Goal: Task Accomplishment & Management: Manage account settings

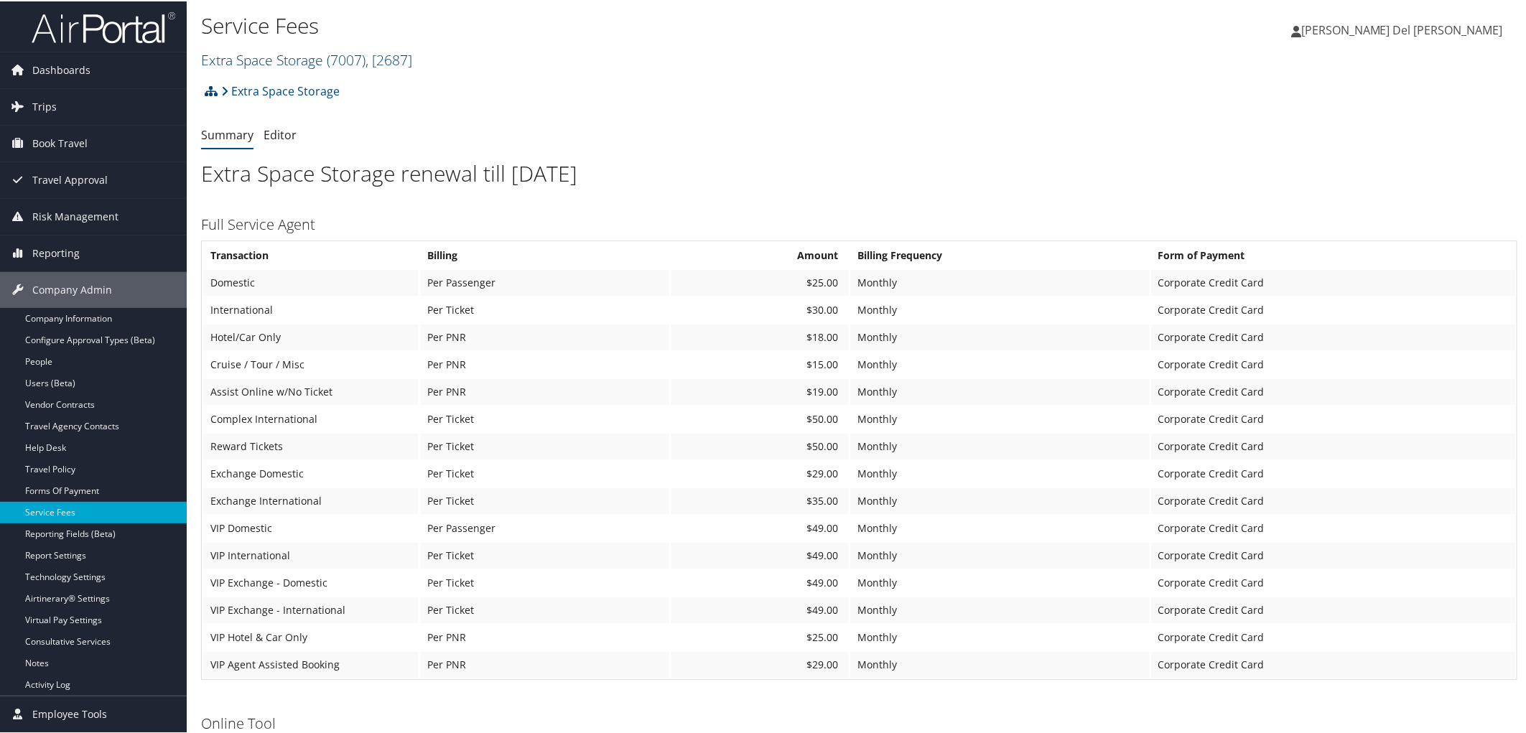
click at [271, 63] on link "Extra Space Storage ( 7007 ) , [ 2687 ]" at bounding box center [306, 58] width 211 height 19
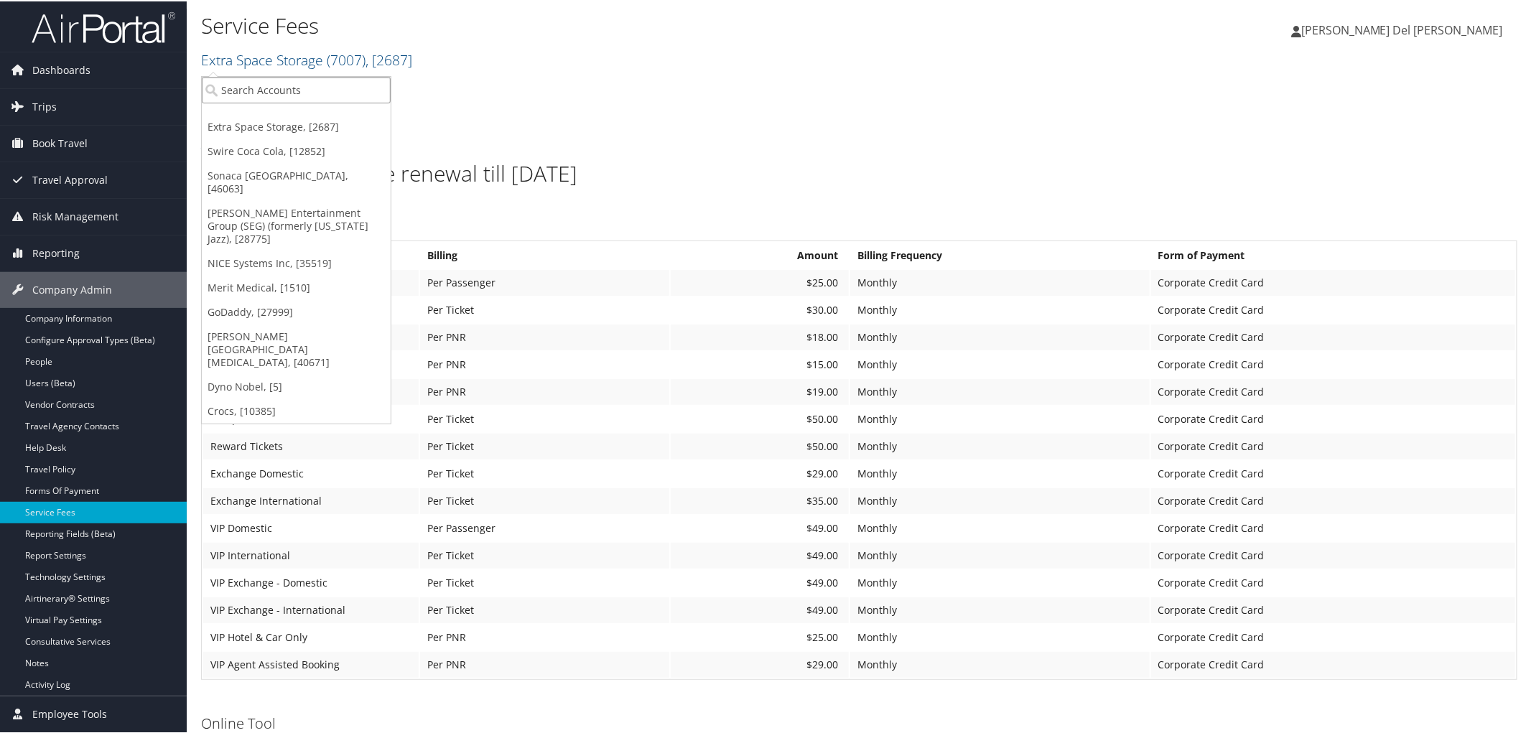
click at [261, 83] on input "search" at bounding box center [296, 88] width 189 height 27
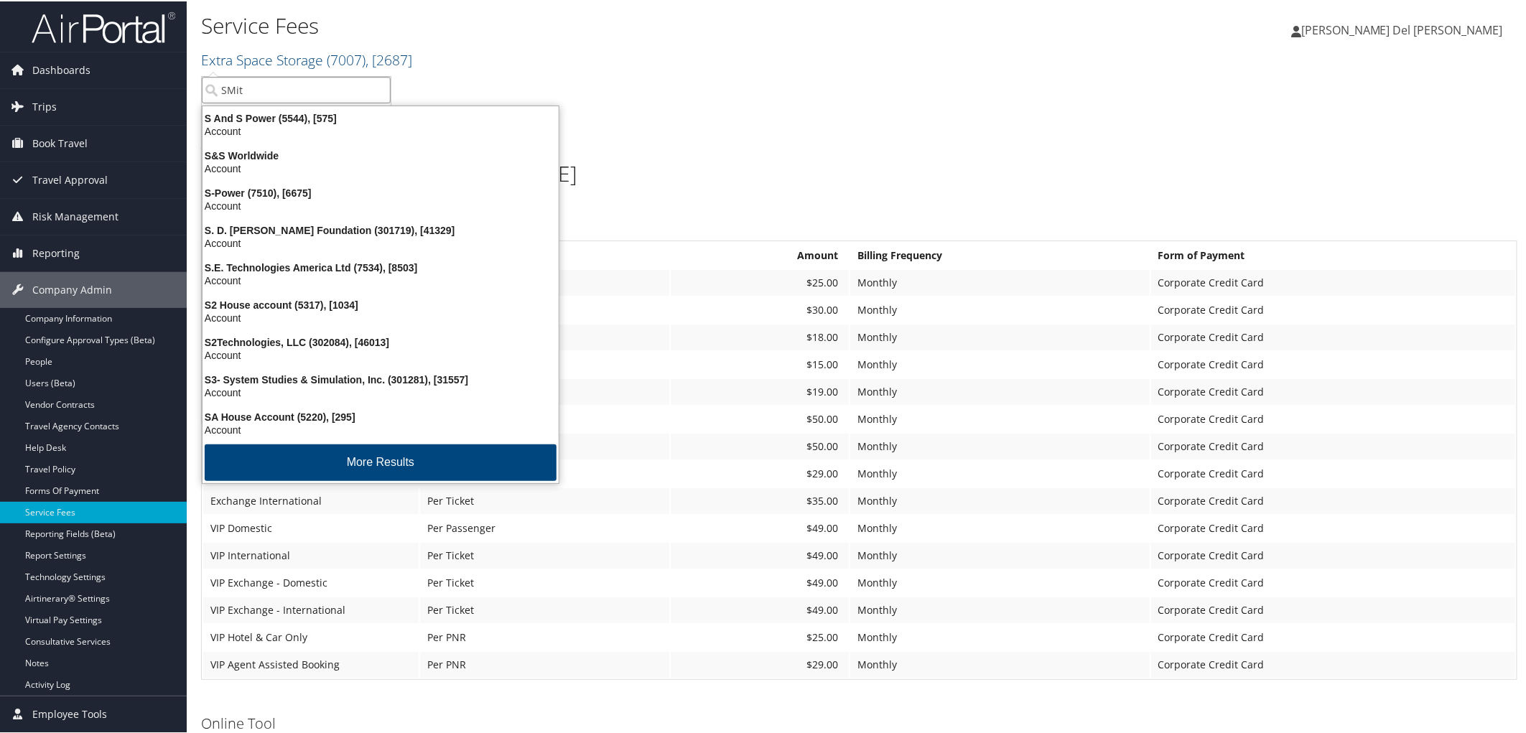
type input "[PERSON_NAME]"
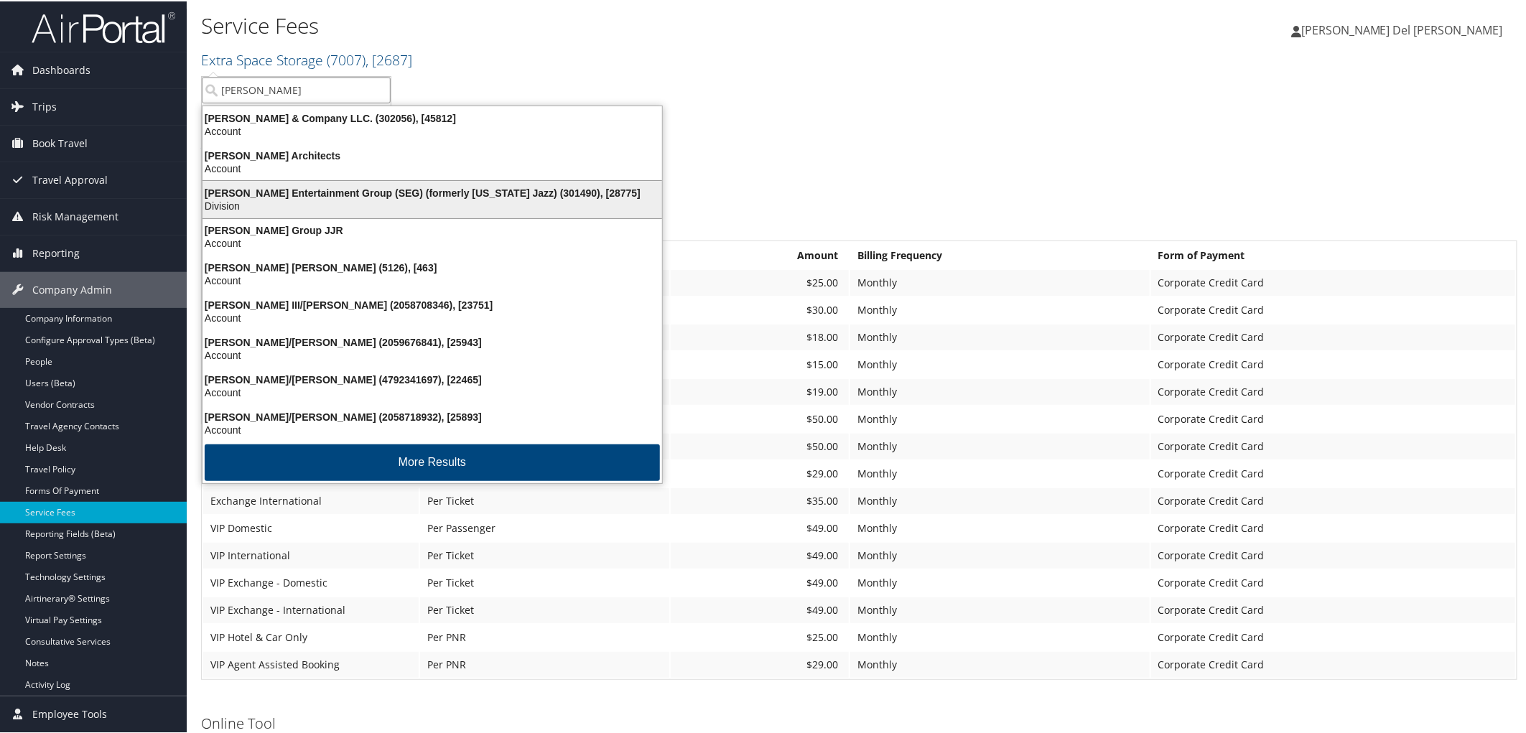
click at [275, 205] on div "Division" at bounding box center [432, 204] width 477 height 13
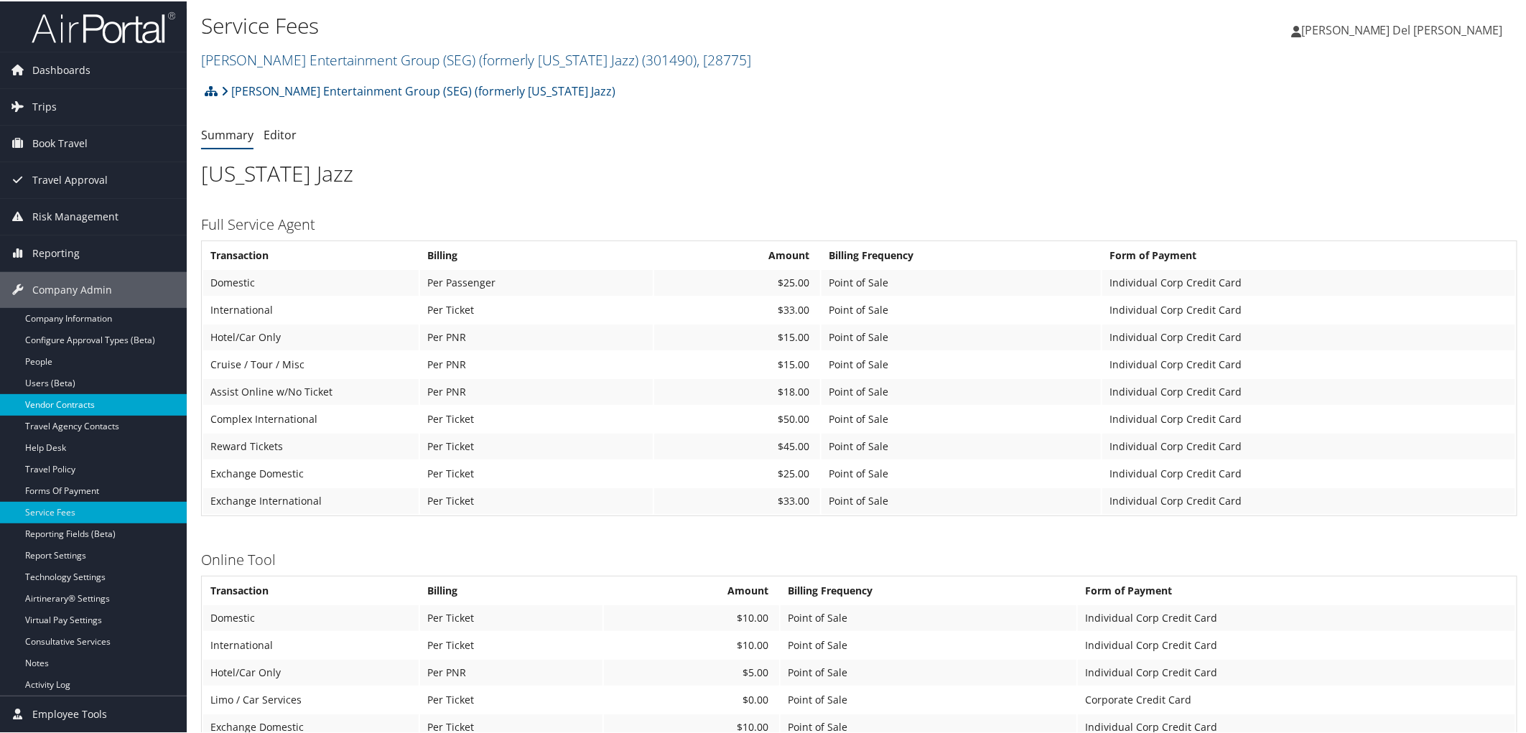
click at [73, 408] on link "Vendor Contracts" at bounding box center [93, 404] width 187 height 22
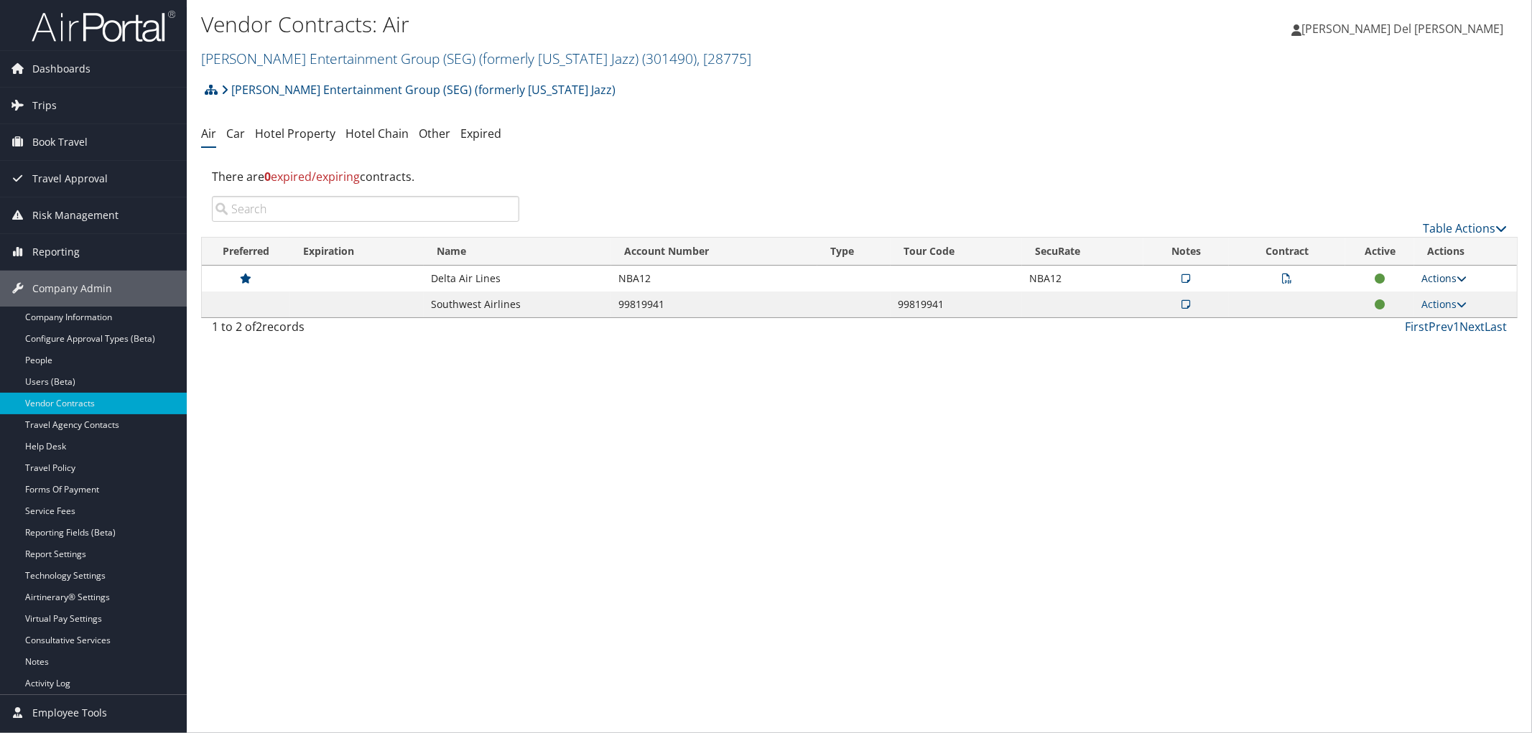
click at [1439, 285] on link "Actions" at bounding box center [1443, 278] width 45 height 14
click at [1403, 363] on link "Edit Contract" at bounding box center [1413, 350] width 96 height 24
select select "[object Object]"
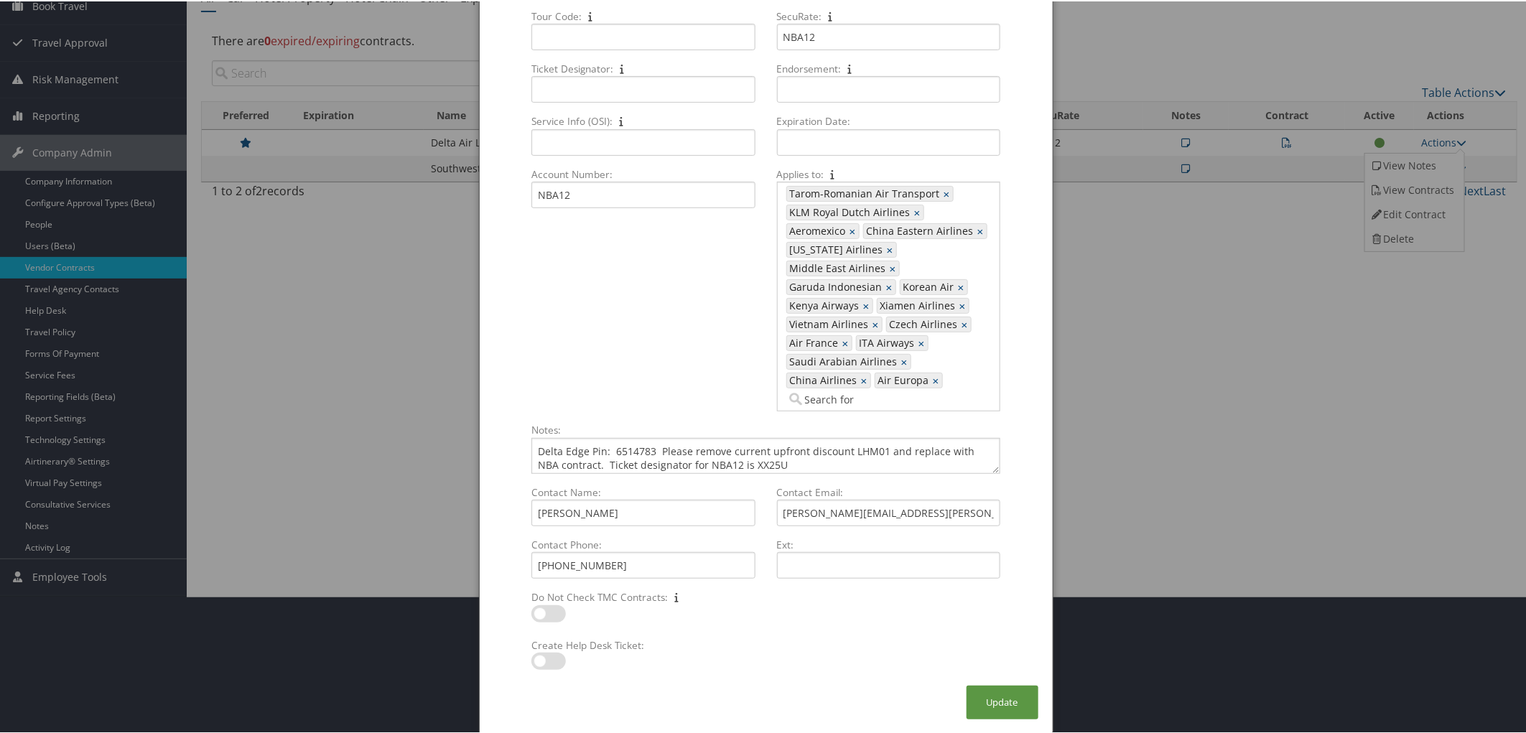
scroll to position [159, 0]
click at [870, 446] on textarea "Delta Edge Pin: 6514783 Please remove current upfront discount LHM01 and replac…" at bounding box center [765, 455] width 468 height 36
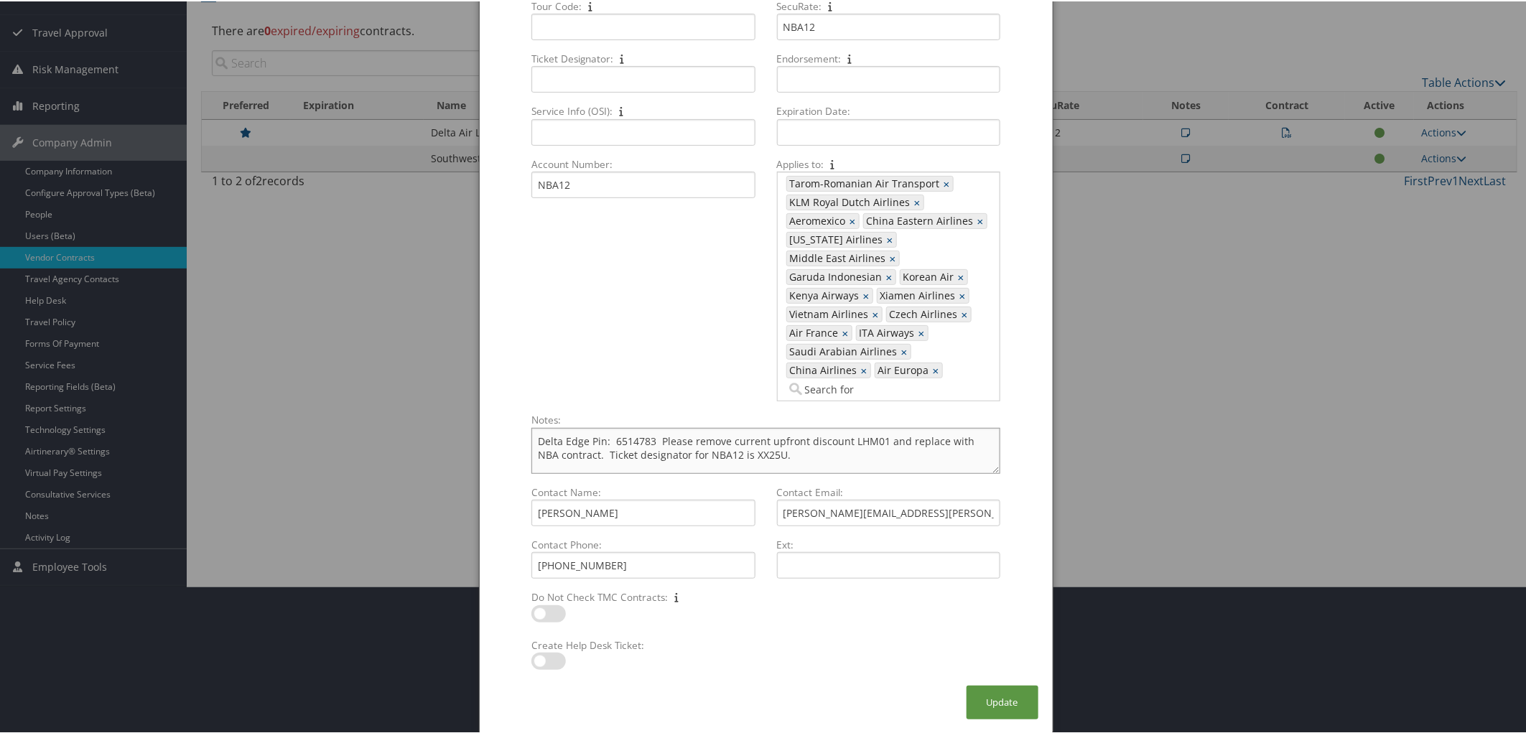
scroll to position [0, 0]
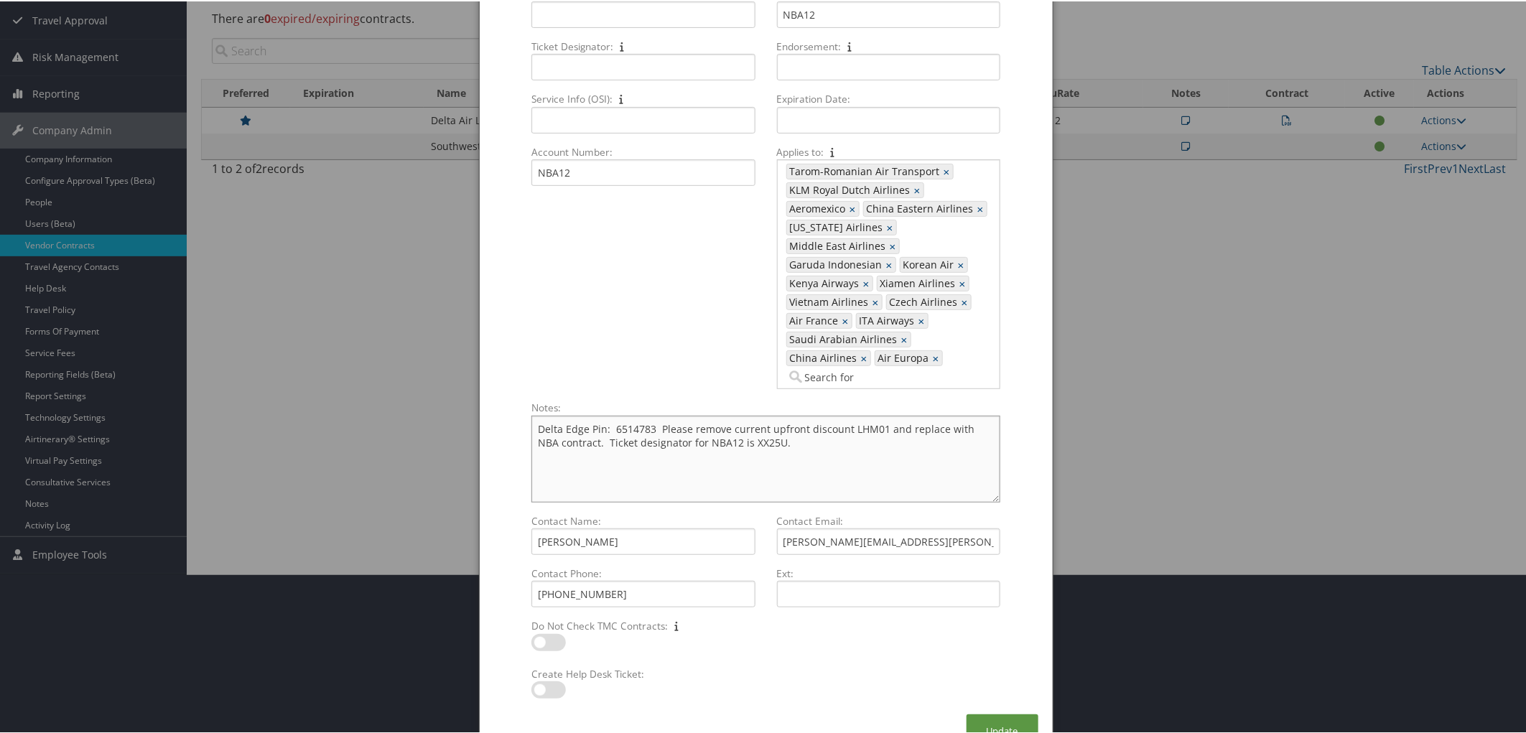
drag, startPoint x: 990, startPoint y: 454, endPoint x: 1013, endPoint y: 506, distance: 56.6
click at [1013, 506] on form "Active For Compleat: Multiple values The selected items contain different value…" at bounding box center [766, 299] width 544 height 828
click at [535, 433] on textarea "Delta Edge Pin: 6514783 Please remove current upfront discount LHM01 and replac…" at bounding box center [765, 458] width 468 height 88
click at [824, 443] on textarea "Delta Edge Pin: 6514783 Please remove current upfront discount LHM01 and replac…" at bounding box center [765, 458] width 468 height 88
paste textarea "eric.holifield@delta.com"
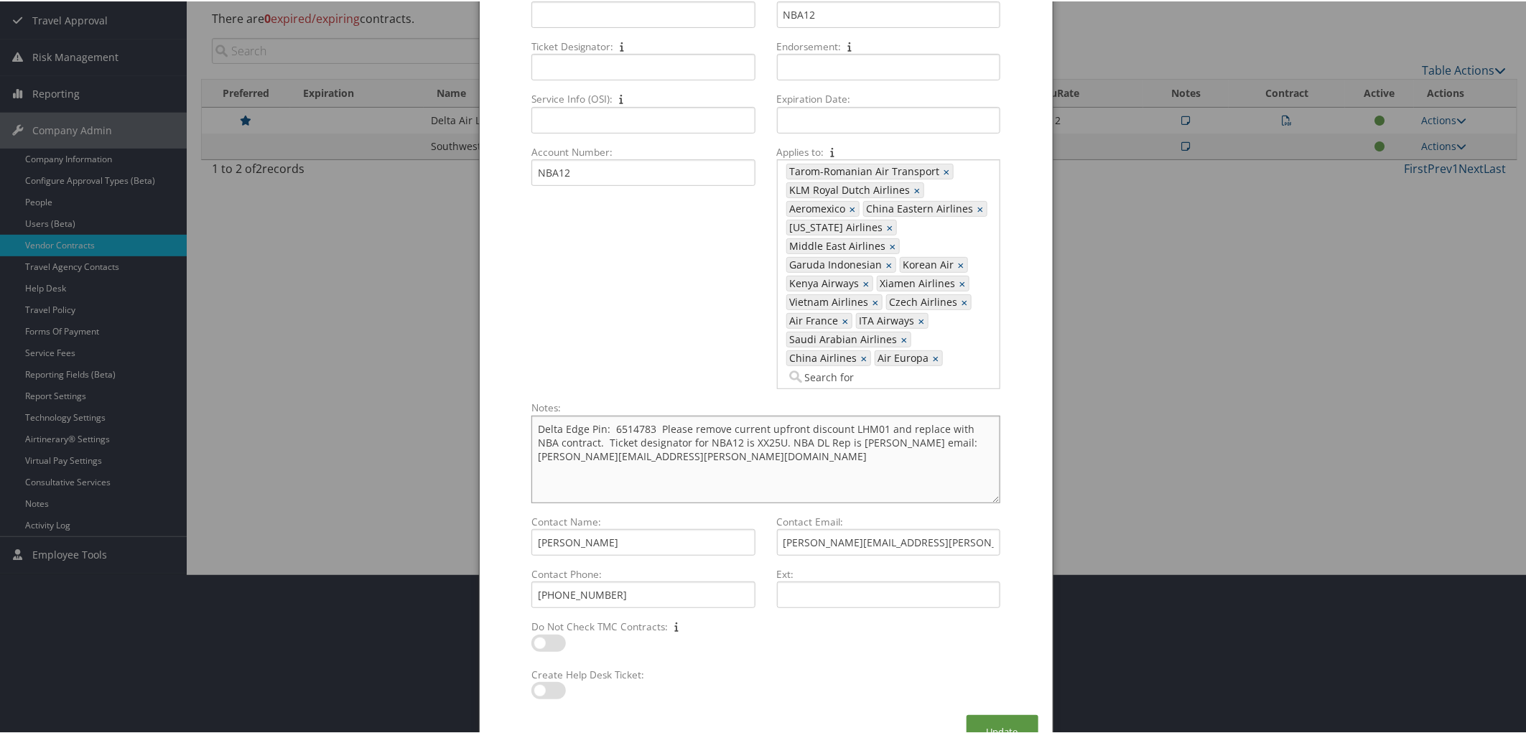
drag, startPoint x: 800, startPoint y: 451, endPoint x: 862, endPoint y: 455, distance: 61.9
click at [862, 455] on textarea "Delta Edge Pin: 6514783 Please remove current upfront discount LHM01 and replac…" at bounding box center [765, 458] width 468 height 88
drag, startPoint x: 842, startPoint y: 447, endPoint x: 835, endPoint y: 464, distance: 17.7
click at [835, 464] on textarea "Delta Edge Pin: 6514783 Please remove current upfront discount LHM01 and replac…" at bounding box center [765, 458] width 468 height 88
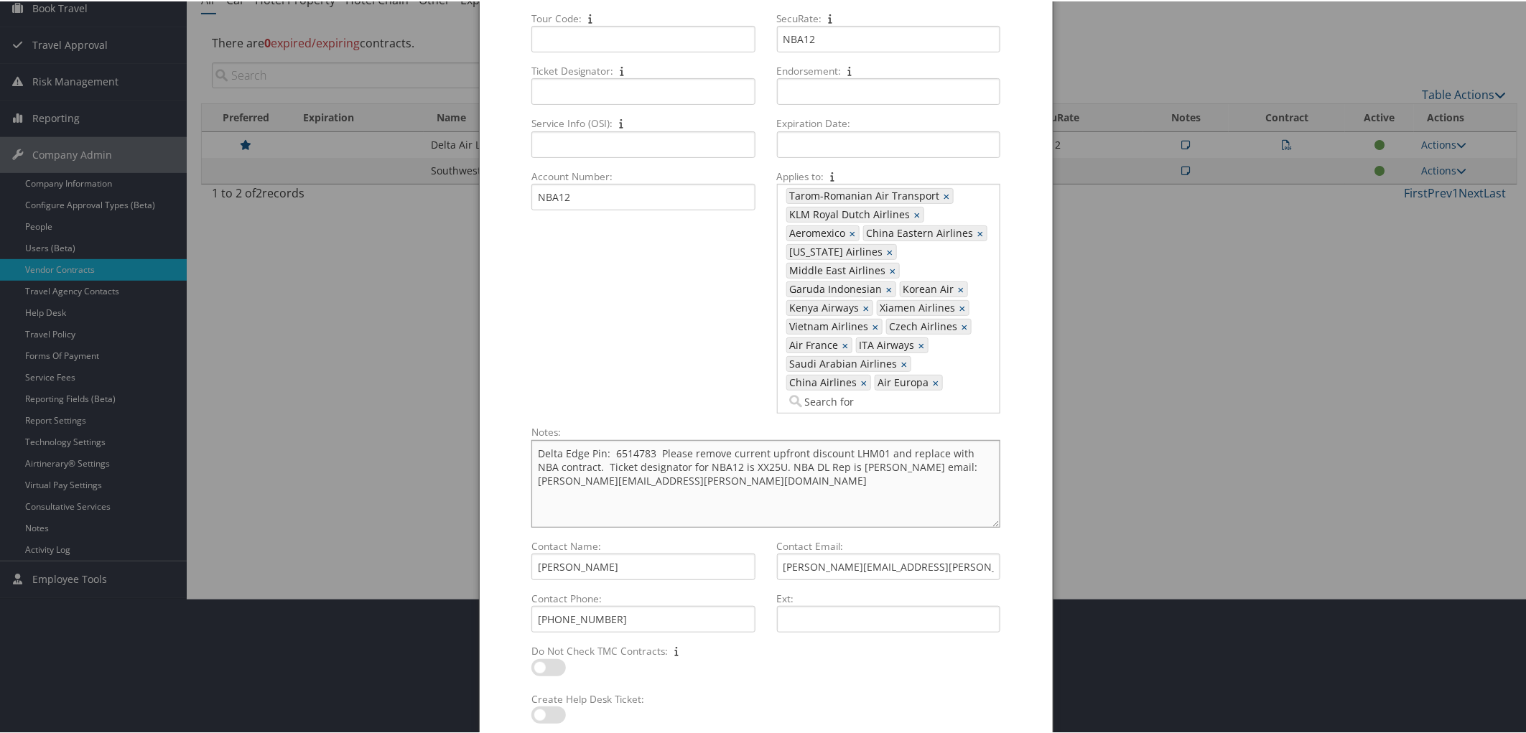
scroll to position [211, 0]
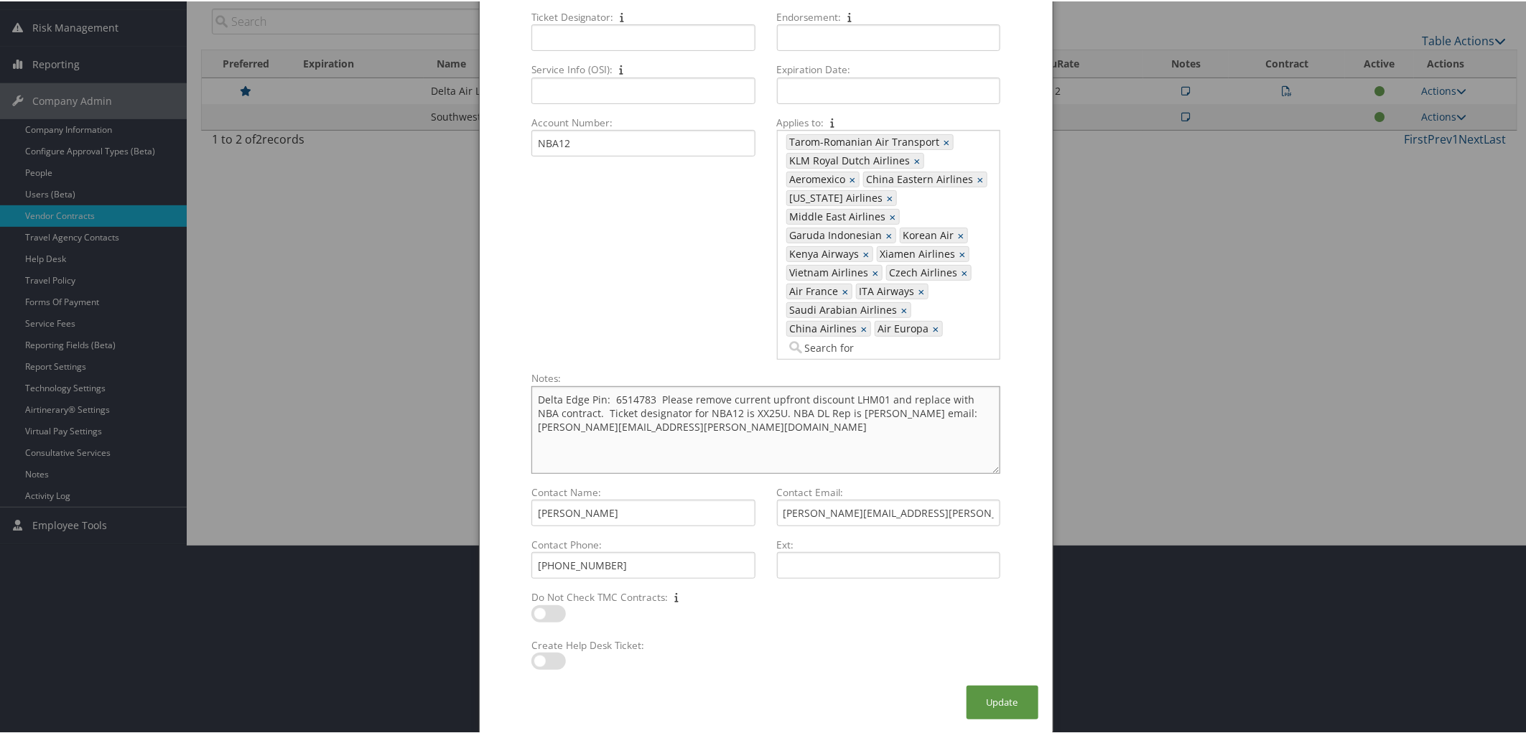
drag, startPoint x: 876, startPoint y: 396, endPoint x: 932, endPoint y: 400, distance: 55.5
click at [934, 397] on textarea "Delta Edge Pin: 6514783 Please remove current upfront discount LHM01 and replac…" at bounding box center [765, 429] width 468 height 88
type textarea "Delta Edge Pin: 6514783 Please remove current upfront discount LHM01 and replac…"
drag, startPoint x: 608, startPoint y: 491, endPoint x: 512, endPoint y: 496, distance: 95.7
click at [512, 496] on form "Active For Compleat: Multiple values The selected items contain different value…" at bounding box center [766, 270] width 544 height 829
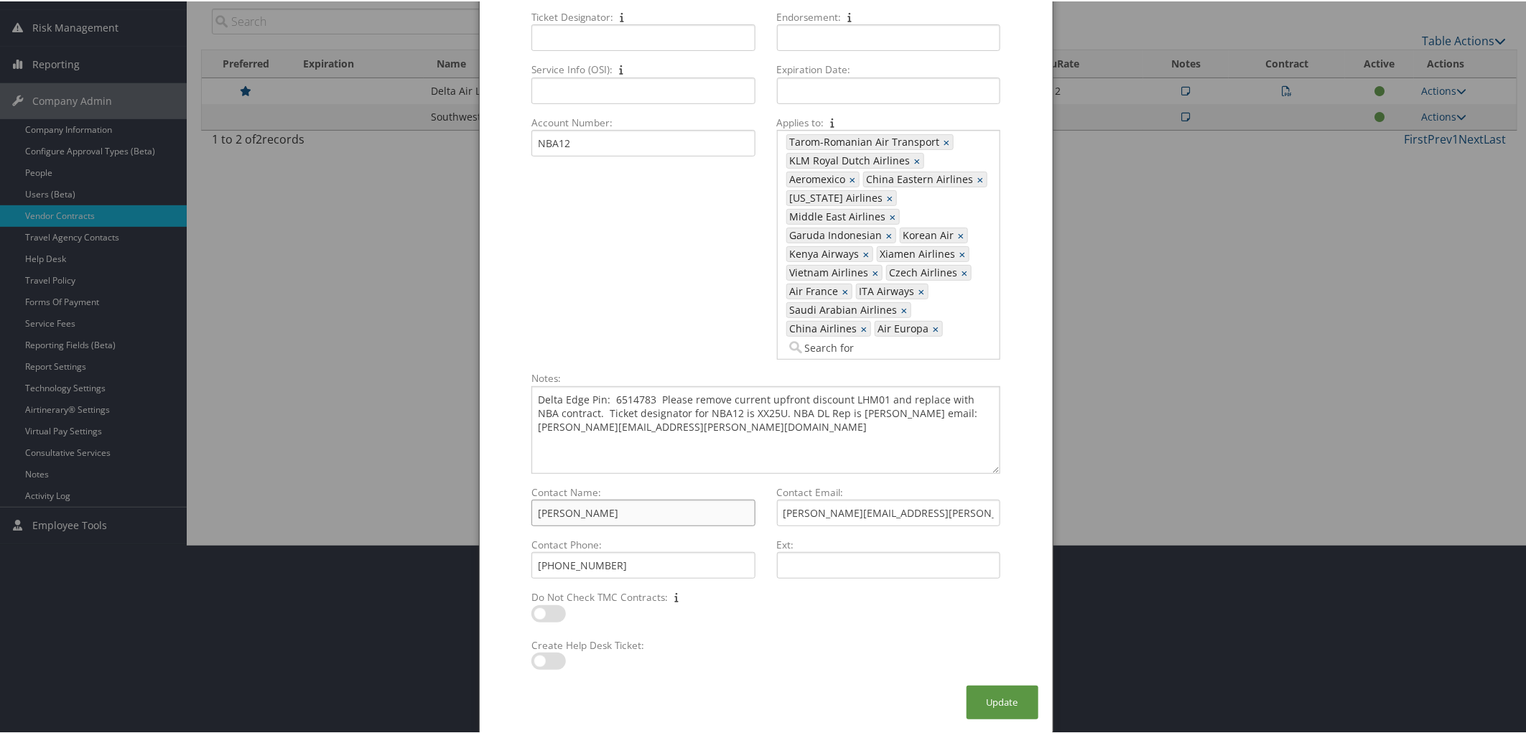
paste input "ic Holifield"
type input "Eric Holifield"
drag, startPoint x: 900, startPoint y: 499, endPoint x: 764, endPoint y: 503, distance: 135.8
click at [766, 503] on div "Contact Email: ernie.perez@delta.com Multiple values The selected items contain…" at bounding box center [888, 510] width 245 height 52
drag, startPoint x: 659, startPoint y: 411, endPoint x: 526, endPoint y: 414, distance: 132.9
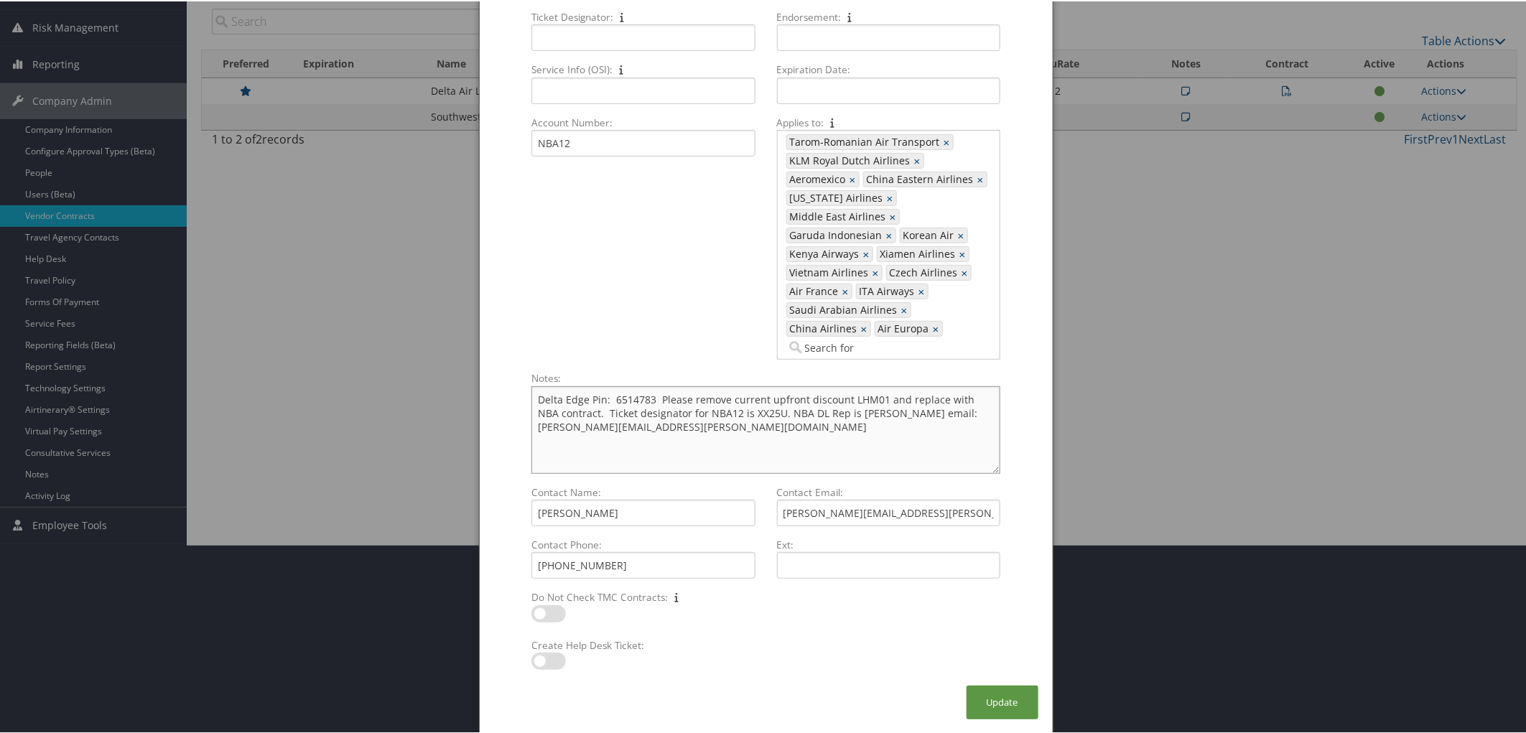
click at [526, 414] on div "Delta Edge Pin: 6514783 Please remove current upfront discount LHM01 and replac…" at bounding box center [766, 434] width 480 height 99
drag, startPoint x: 925, startPoint y: 489, endPoint x: 701, endPoint y: 498, distance: 224.2
click at [701, 498] on div "Contact Name: Eric Holifield Multiple values The selected items contain differe…" at bounding box center [766, 537] width 490 height 106
paste input "ic.holifield"
type input "eric.holifield@delta.com"
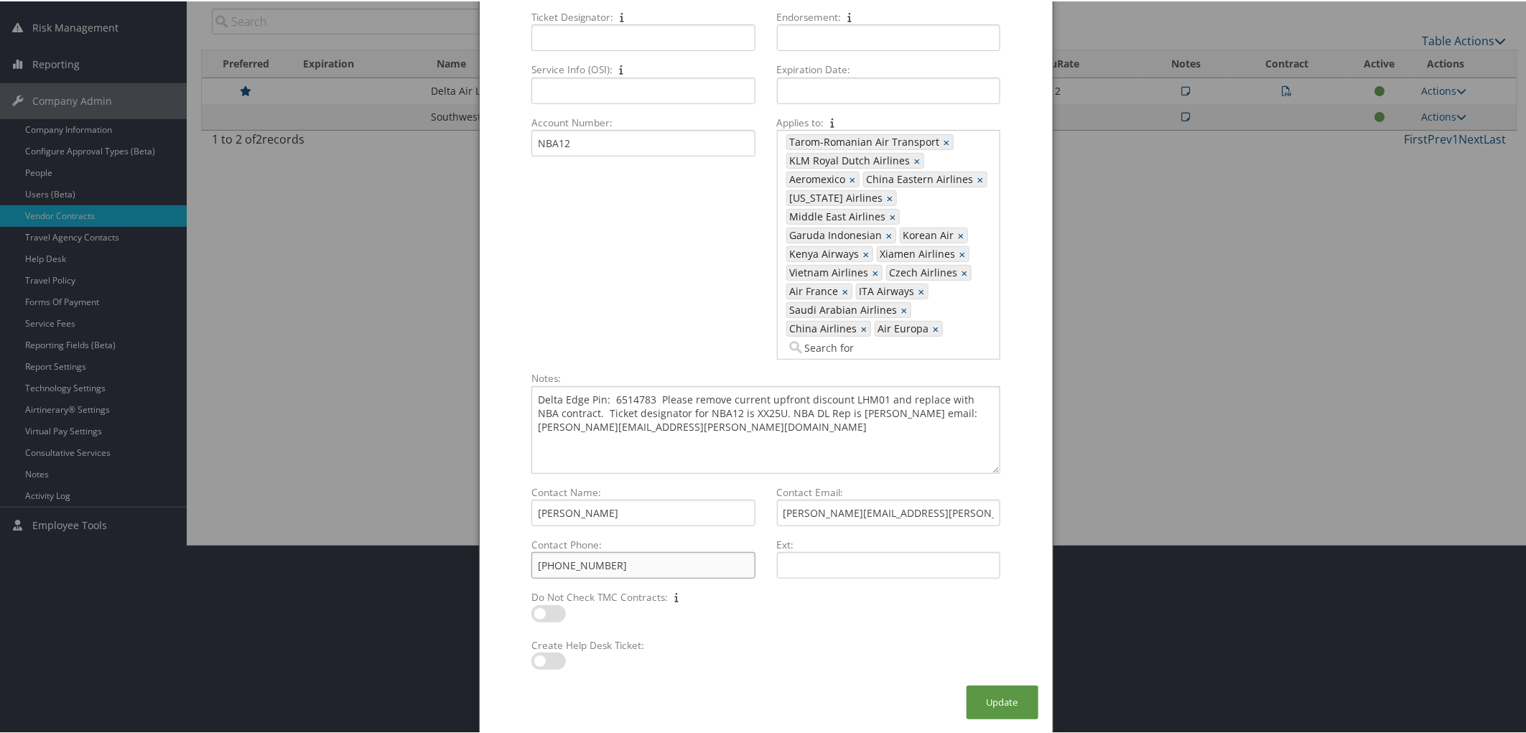
drag, startPoint x: 621, startPoint y: 557, endPoint x: 478, endPoint y: 562, distance: 143.7
click at [480, 562] on div "Active For Compleat: Multiple values The selected items contain different value…" at bounding box center [766, 262] width 573 height 843
paste input "470) 618-7054"
type input "(470) 618-7054"
click at [1008, 705] on button "Update" at bounding box center [1003, 701] width 72 height 34
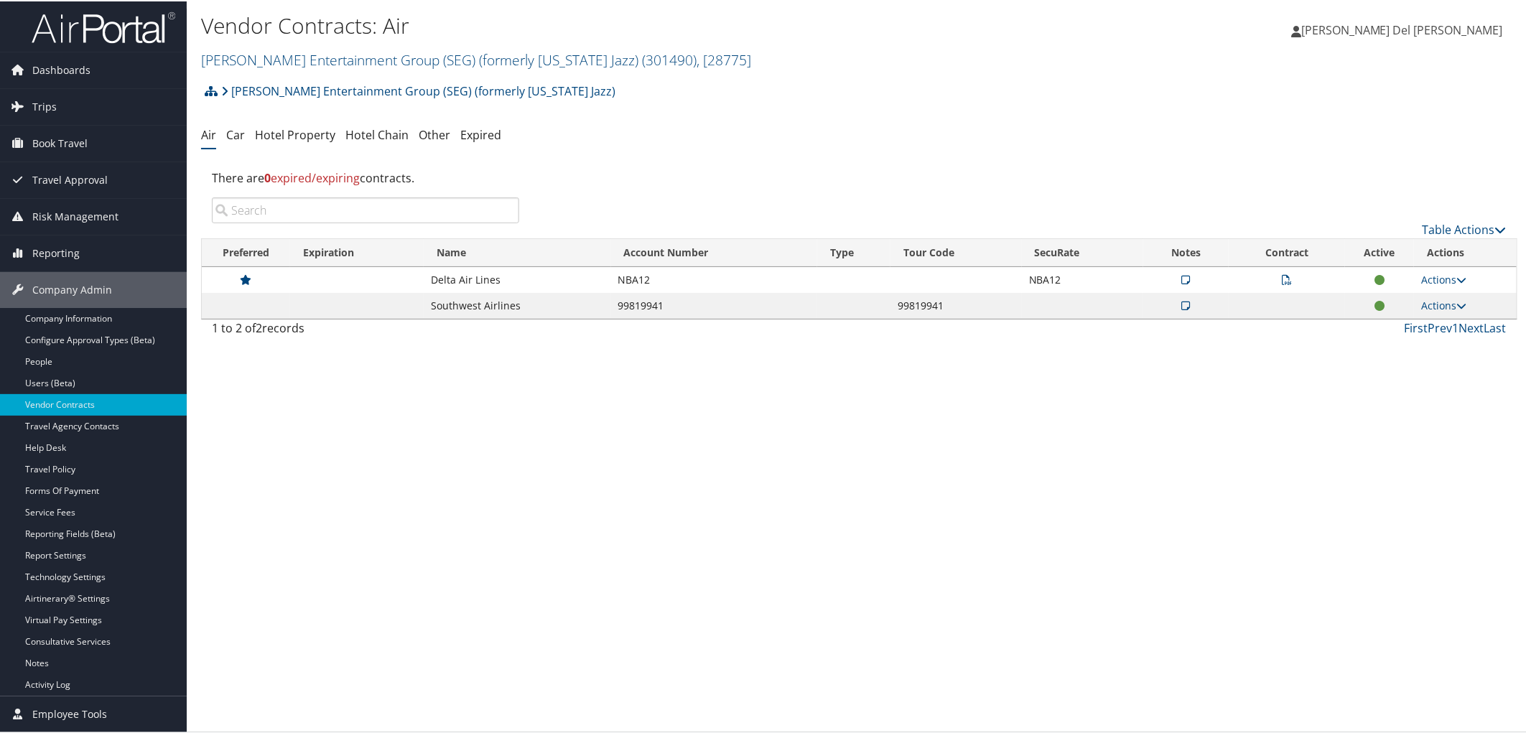
scroll to position [0, 0]
click at [1439, 311] on link "Actions" at bounding box center [1443, 304] width 45 height 14
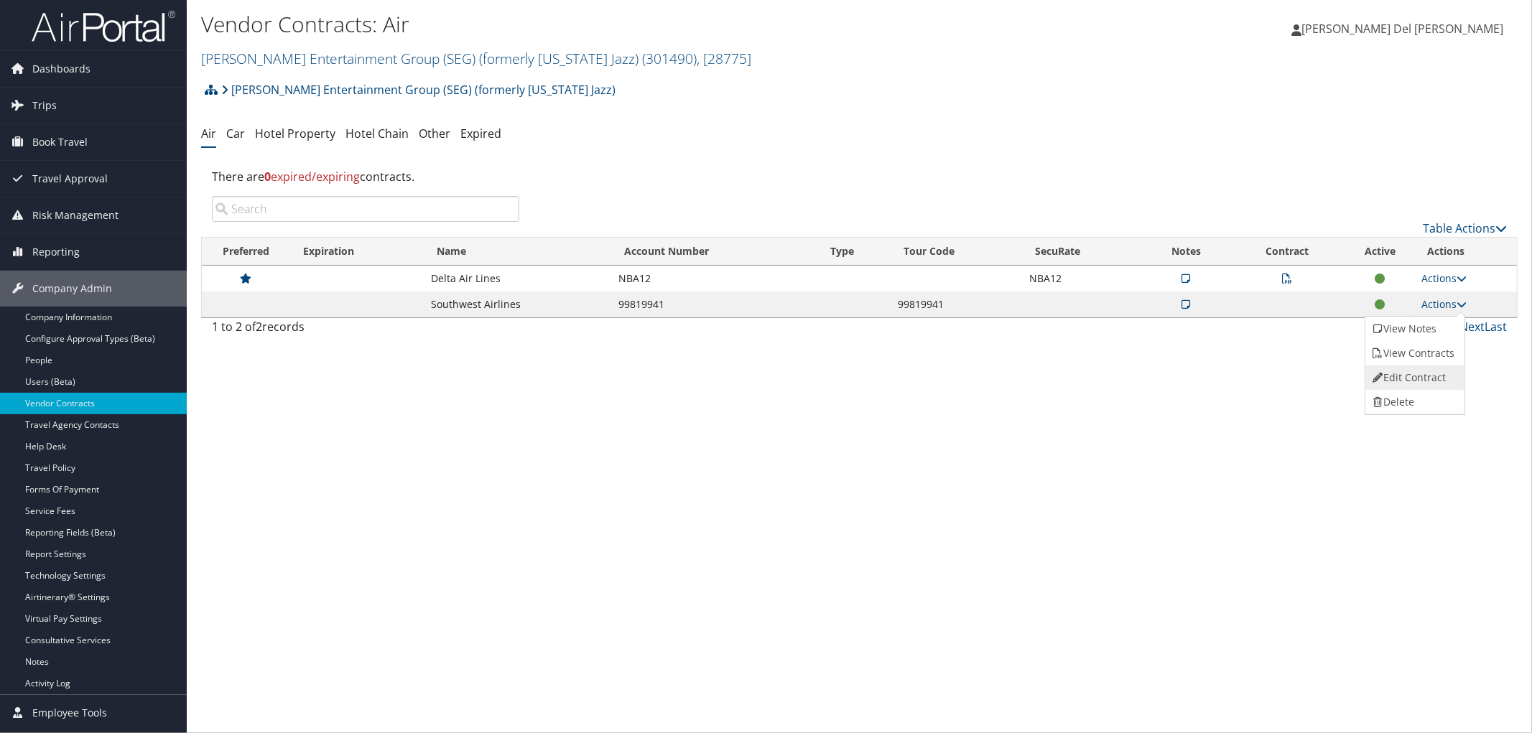
click at [1398, 386] on link "Edit Contract" at bounding box center [1413, 378] width 96 height 24
select select "[object Object]"
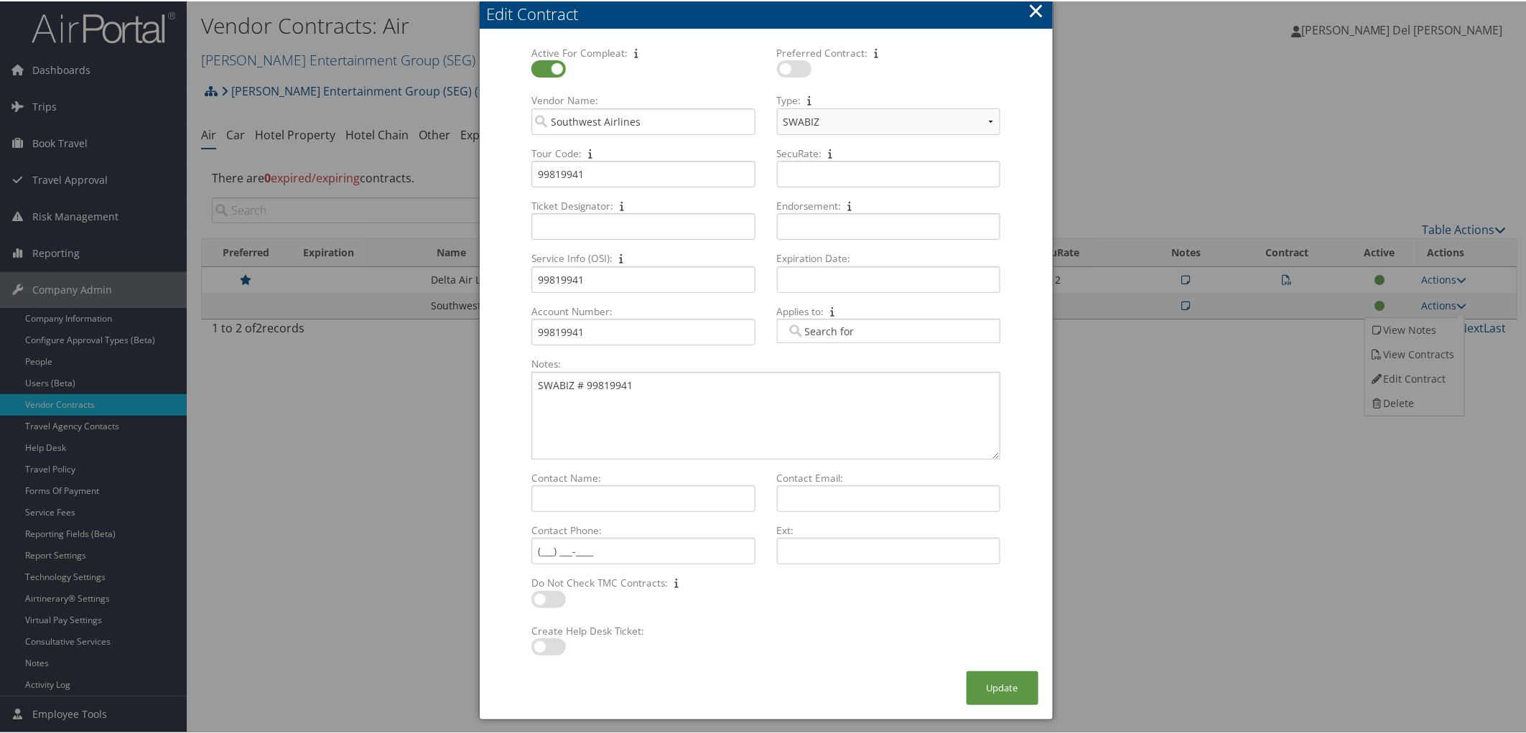
drag, startPoint x: 1028, startPoint y: 17, endPoint x: 991, endPoint y: 47, distance: 47.5
click at [1028, 18] on button "×" at bounding box center [1036, 9] width 17 height 29
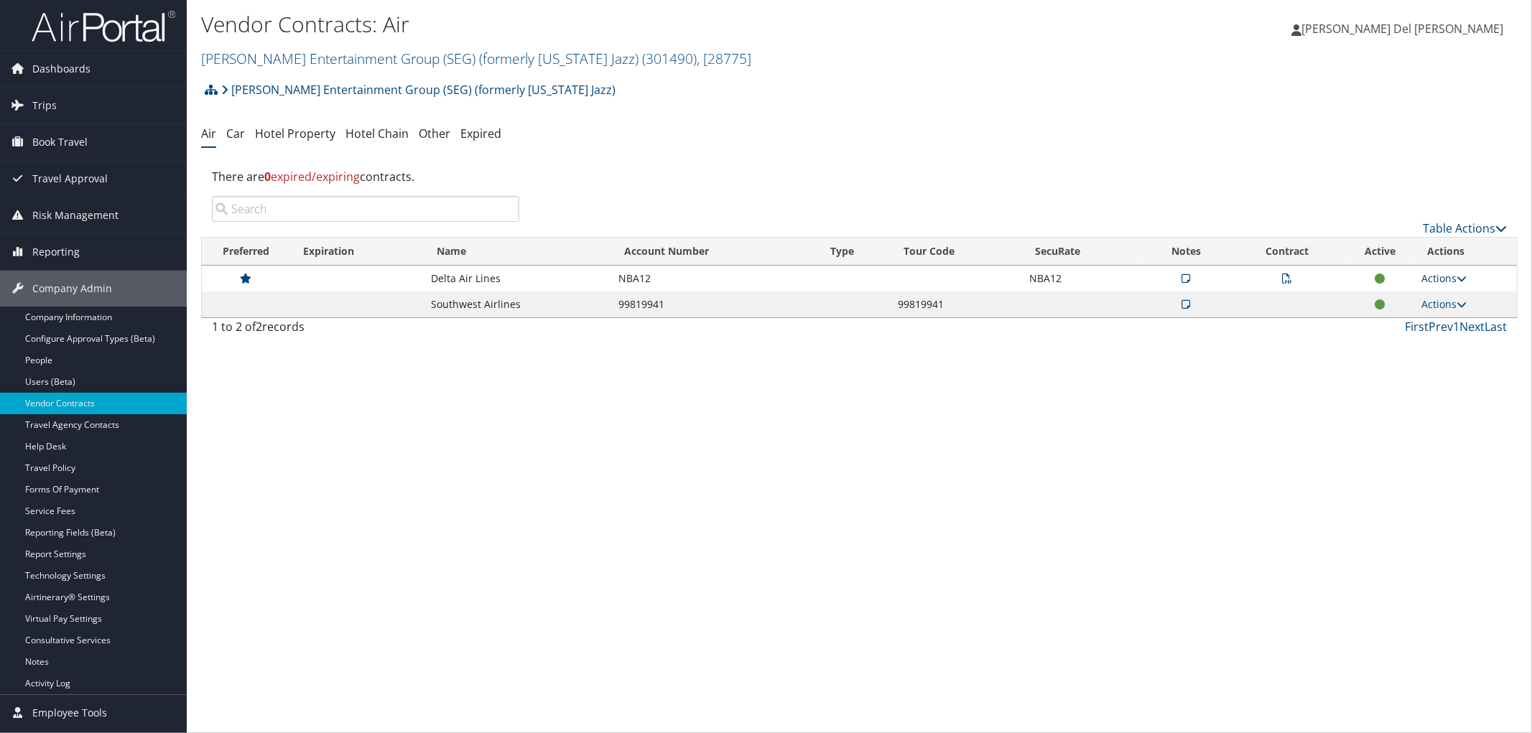
drag, startPoint x: 1439, startPoint y: 287, endPoint x: 1426, endPoint y: 289, distance: 13.0
click at [1439, 285] on link "Actions" at bounding box center [1443, 278] width 45 height 14
click at [1439, 363] on link "Edit Contract" at bounding box center [1413, 350] width 96 height 24
select select "[object Object]"
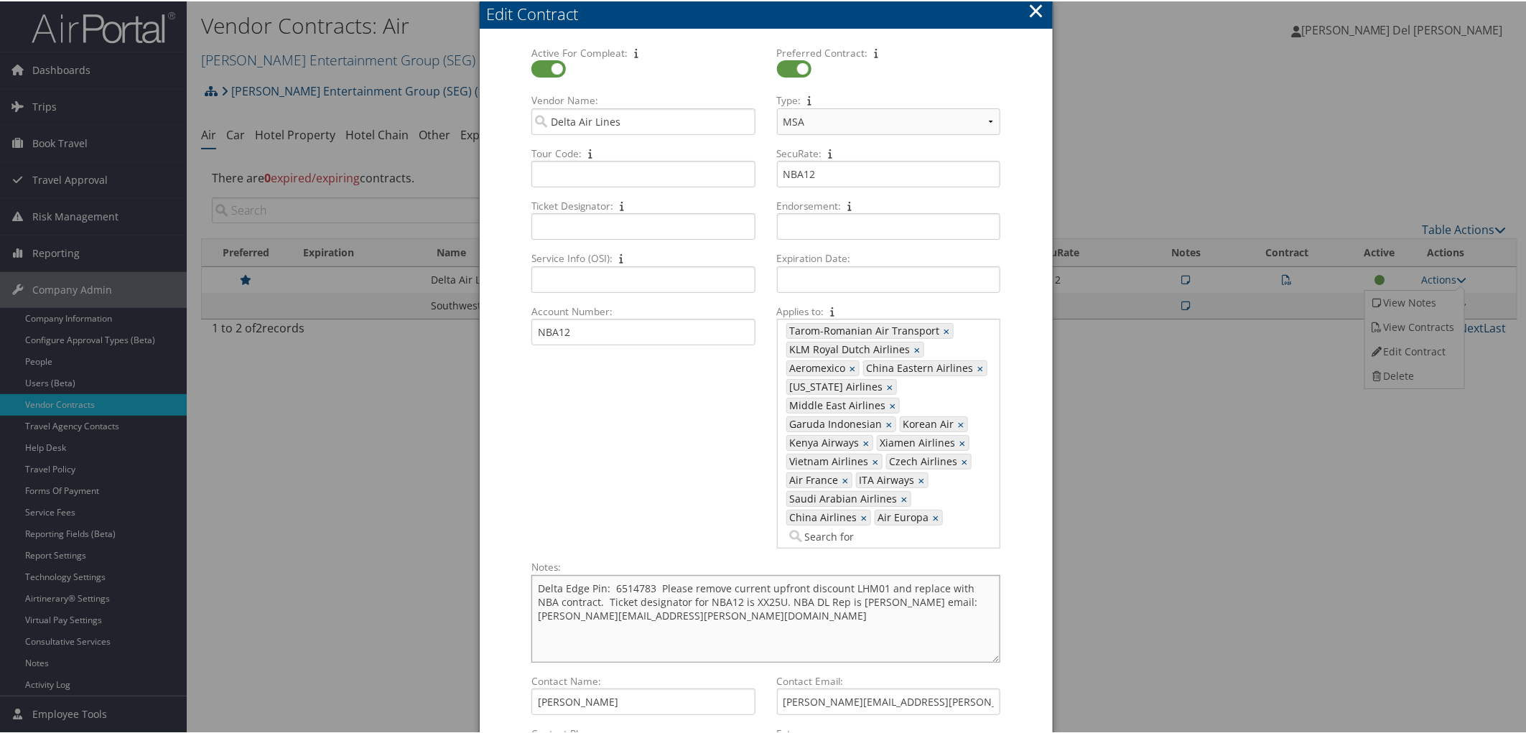
drag, startPoint x: 871, startPoint y: 608, endPoint x: 900, endPoint y: 625, distance: 33.1
click at [900, 625] on textarea "Delta Edge Pin: 6514783 Please remove current upfront discount LHM01 and replac…" at bounding box center [765, 618] width 468 height 88
click at [793, 605] on textarea "Delta Edge Pin: 6514783 Please remove current upfront discount LHM01 and replac…" at bounding box center [765, 618] width 468 height 88
drag, startPoint x: 842, startPoint y: 622, endPoint x: 795, endPoint y: 610, distance: 48.8
click at [798, 612] on textarea "Delta Edge Pin: 6514783 Please remove current upfront discount LHM01 and replac…" at bounding box center [765, 618] width 468 height 88
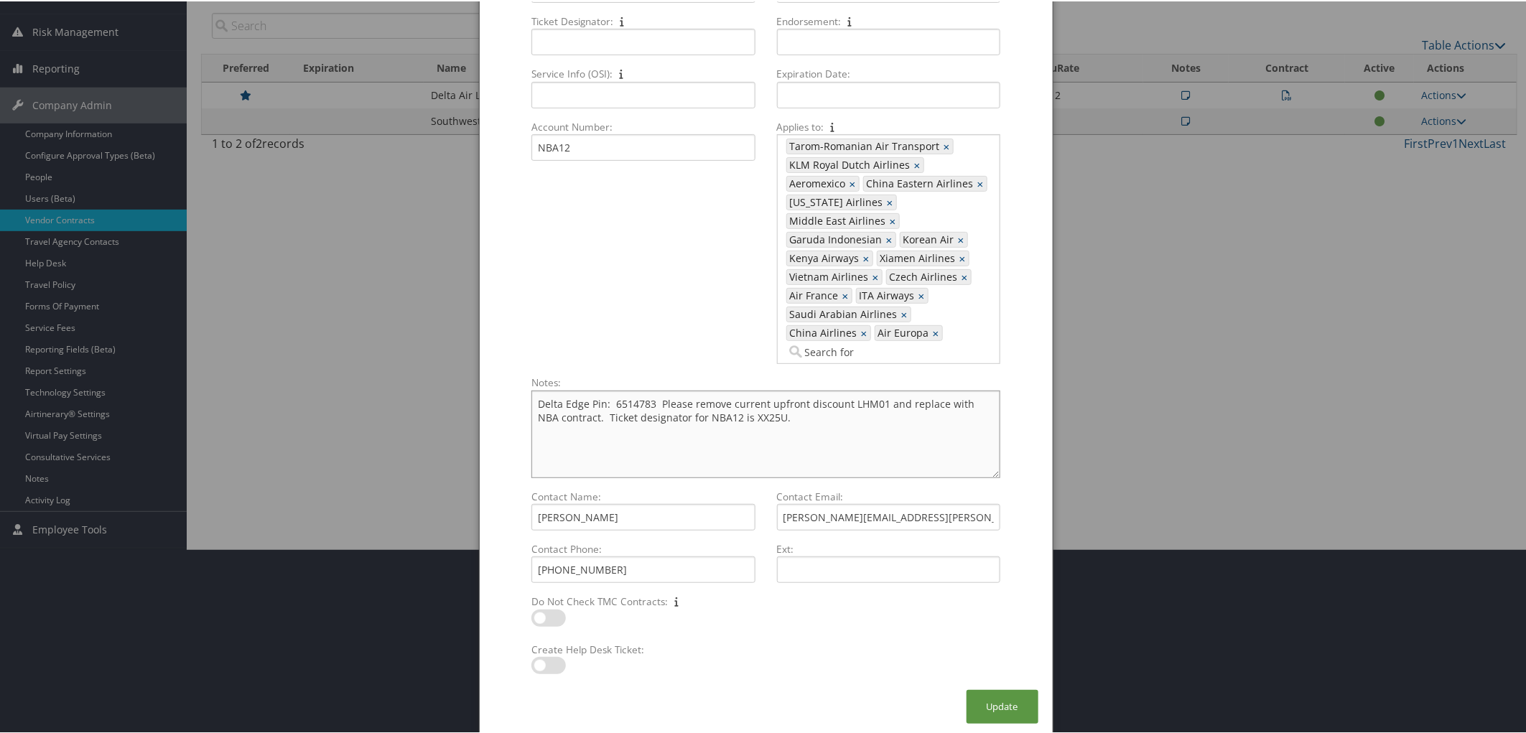
scroll to position [211, 0]
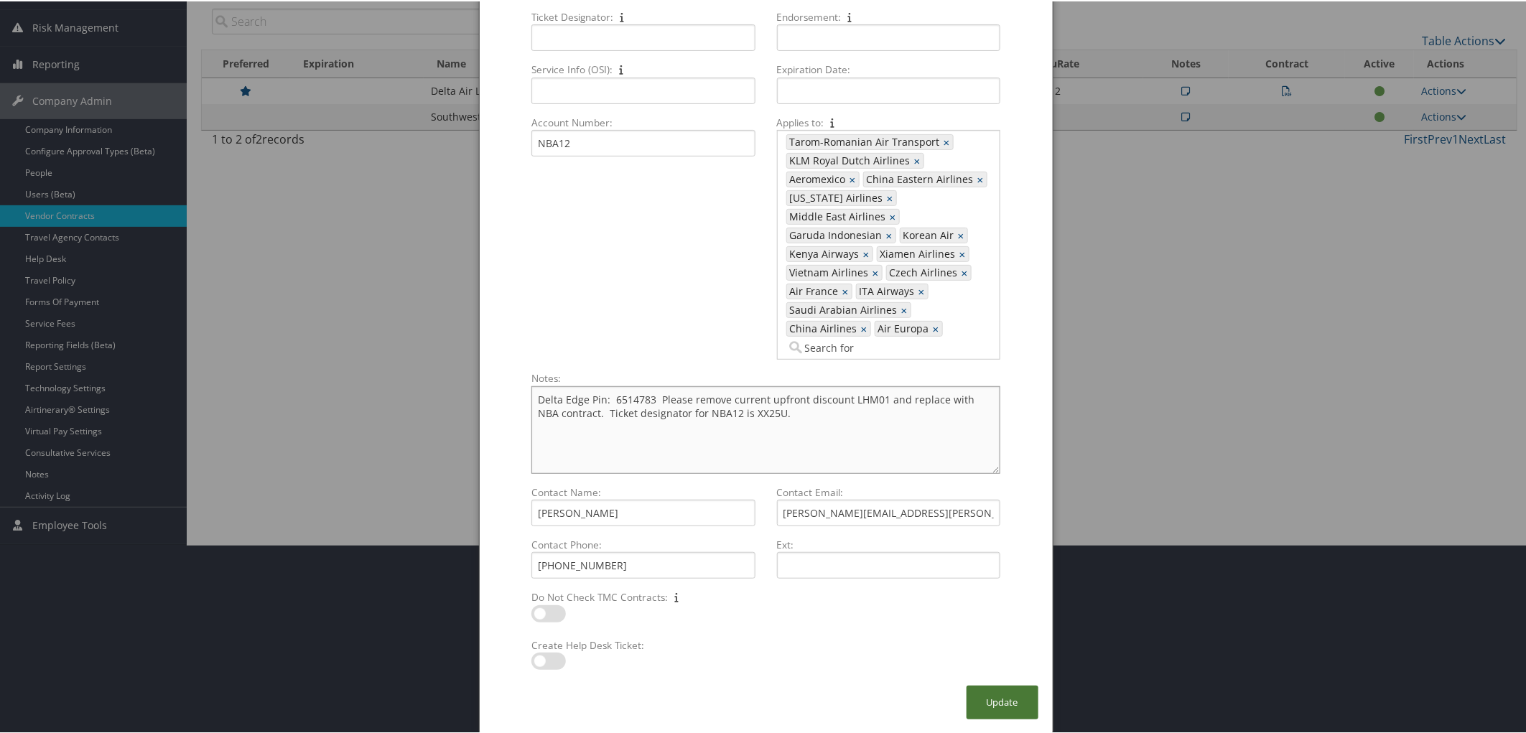
type textarea "Delta Edge Pin: 6514783 Please remove current upfront discount LHM01 and replac…"
click at [990, 704] on button "Update" at bounding box center [1003, 701] width 72 height 34
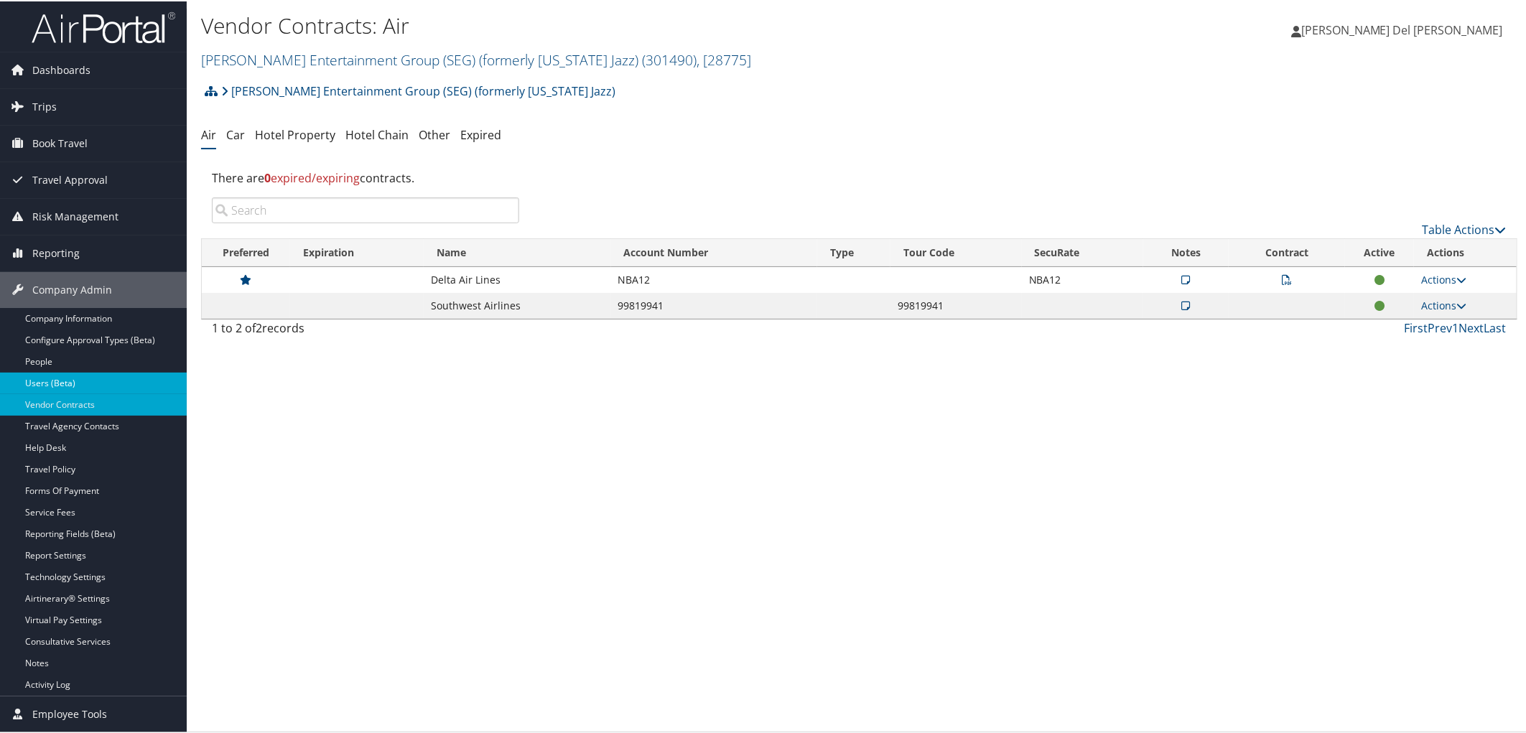
scroll to position [0, 0]
click at [1432, 284] on link "Actions" at bounding box center [1443, 278] width 45 height 14
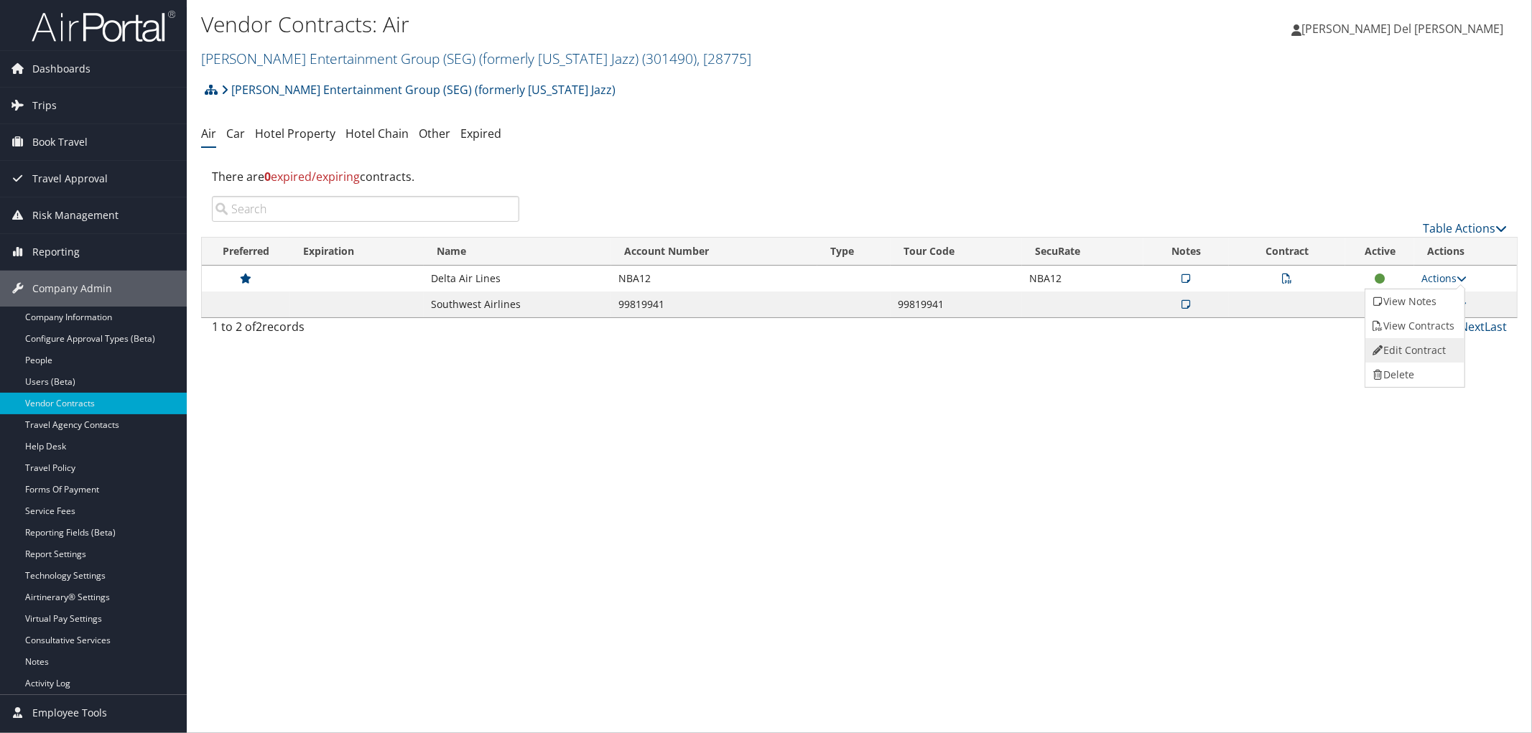
click at [1413, 357] on link "Edit Contract" at bounding box center [1413, 350] width 96 height 24
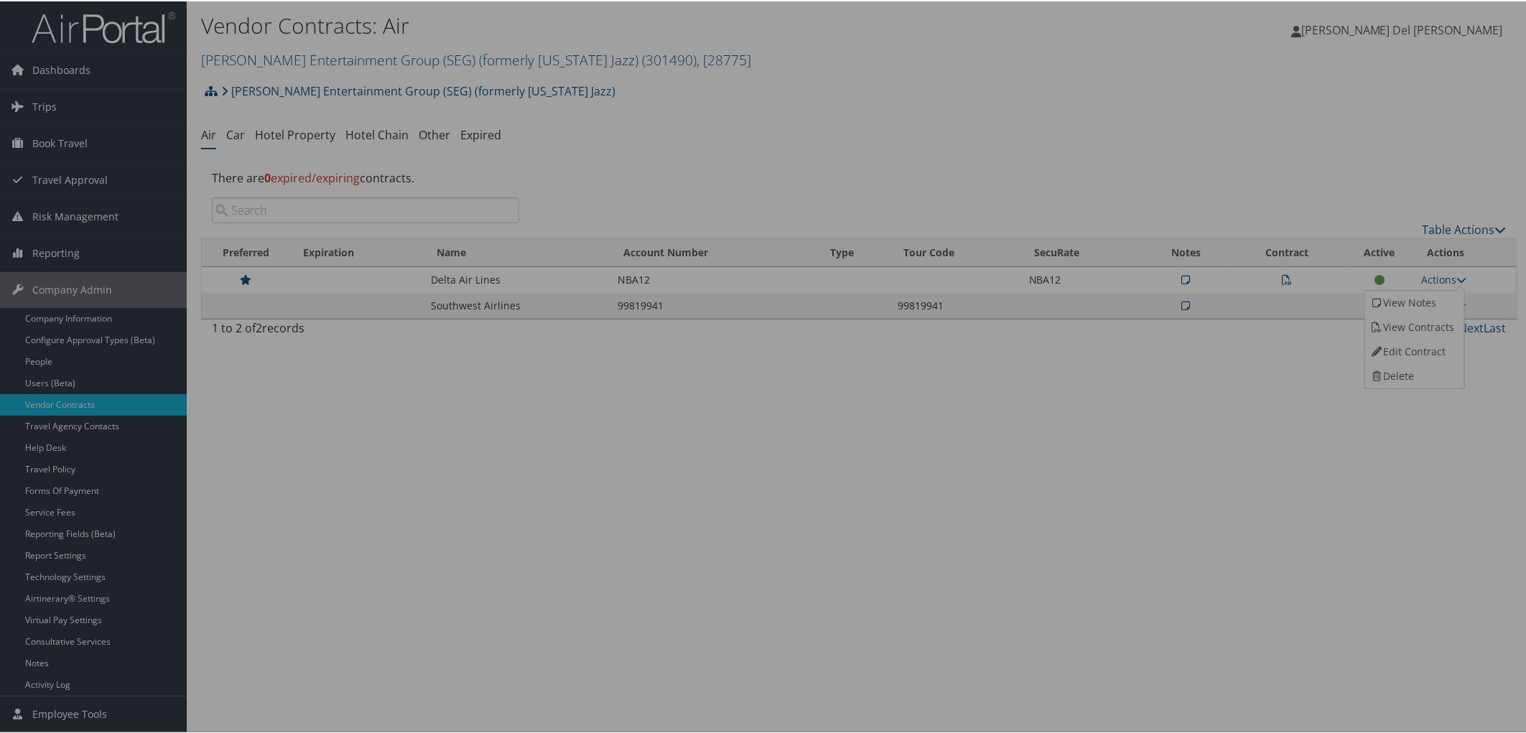
select select "[object Object]"
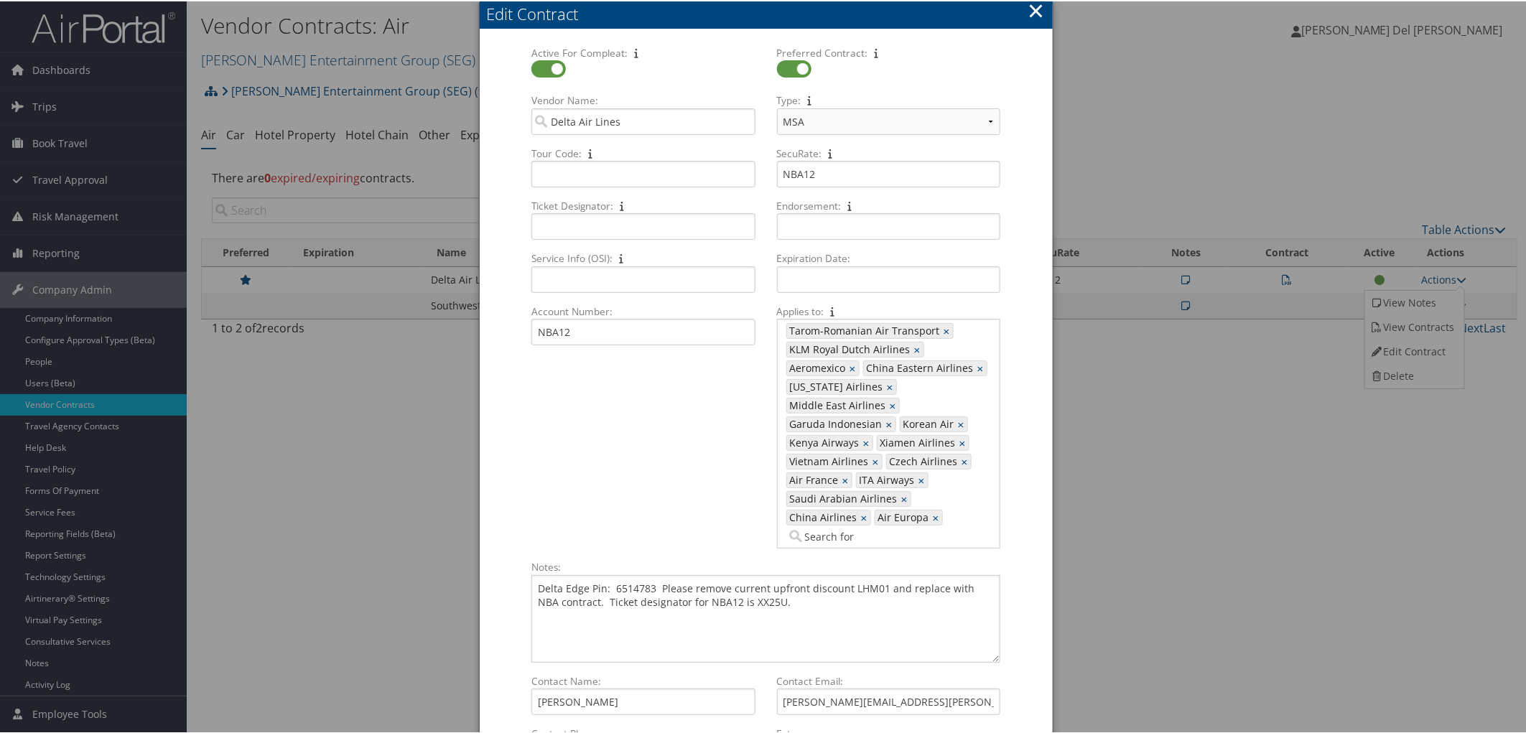
click at [1028, 22] on button "×" at bounding box center [1036, 9] width 17 height 29
